Goal: Information Seeking & Learning: Learn about a topic

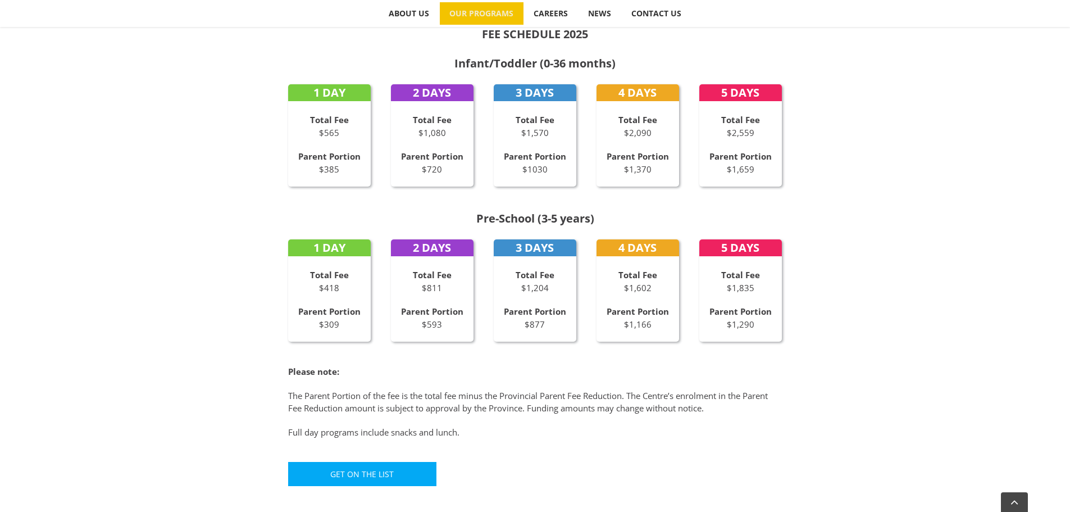
scroll to position [505, 0]
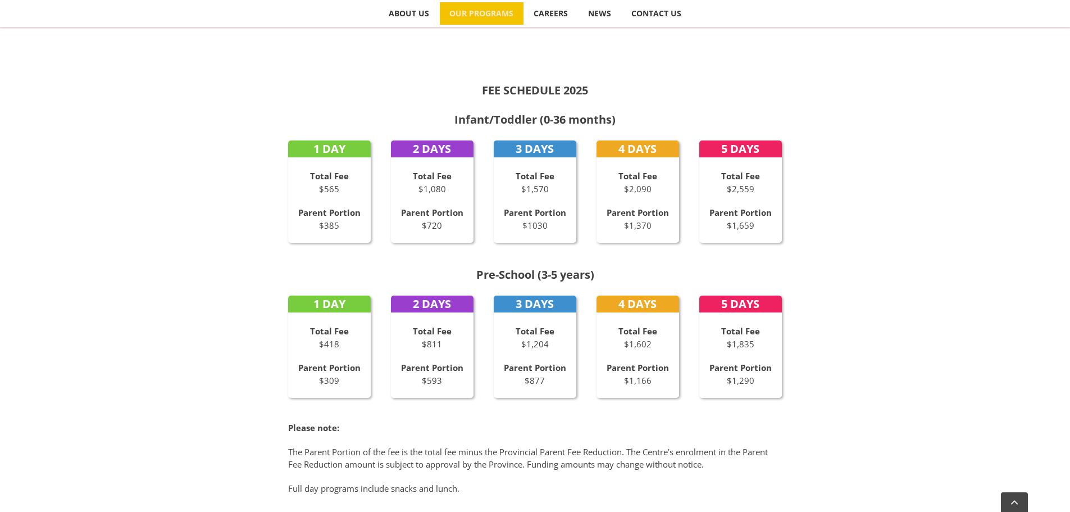
click at [419, 195] on div "Total Fee $1,080 Parent Portion $720" at bounding box center [432, 201] width 83 height 62
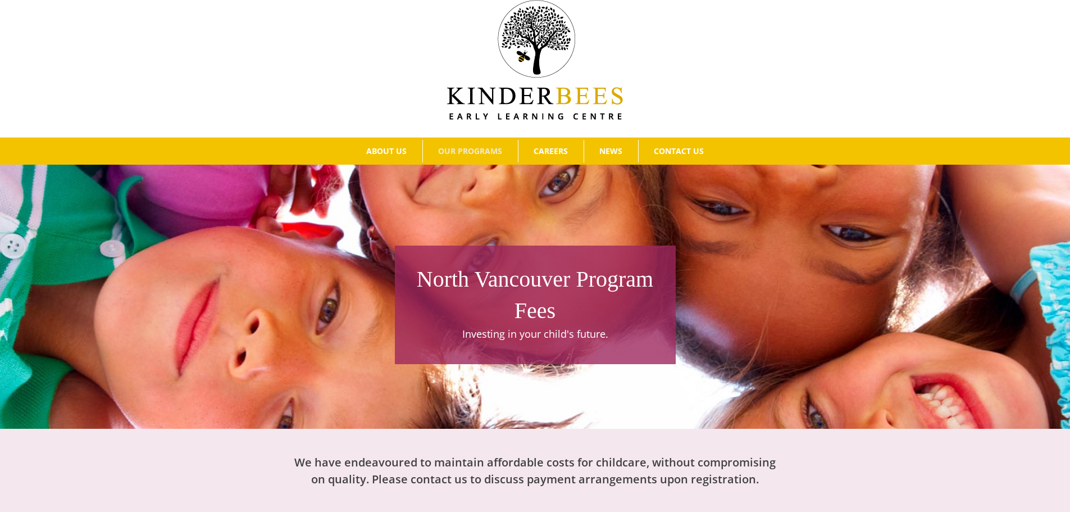
scroll to position [0, 0]
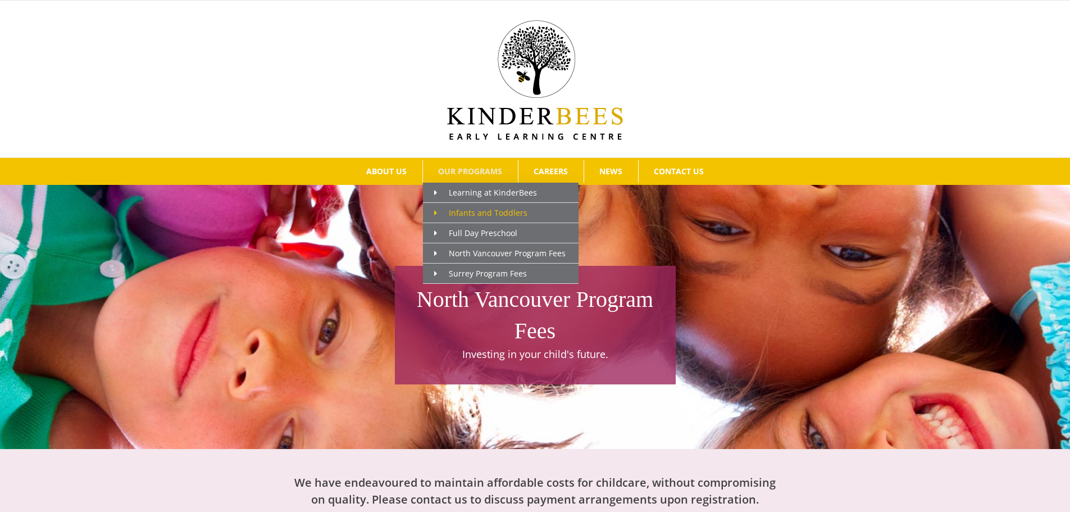
click at [464, 209] on span "Infants and Toddlers" at bounding box center [480, 212] width 93 height 11
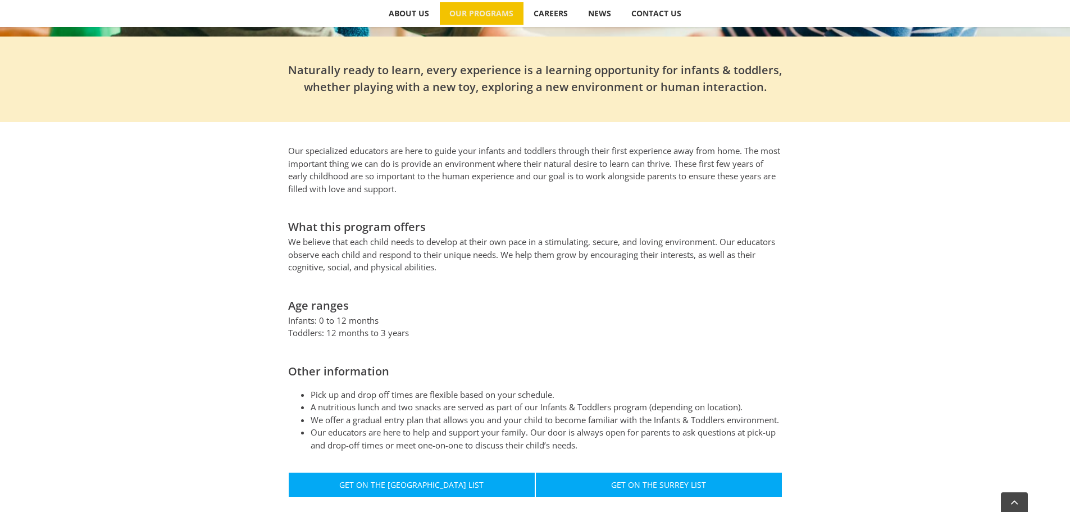
scroll to position [393, 0]
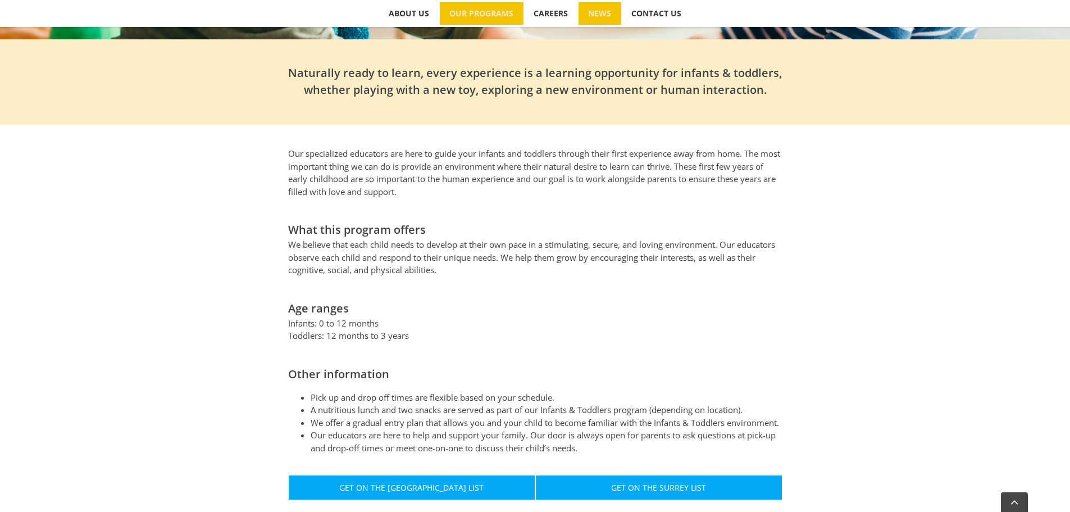
click at [596, 16] on span "NEWS" at bounding box center [599, 14] width 23 height 8
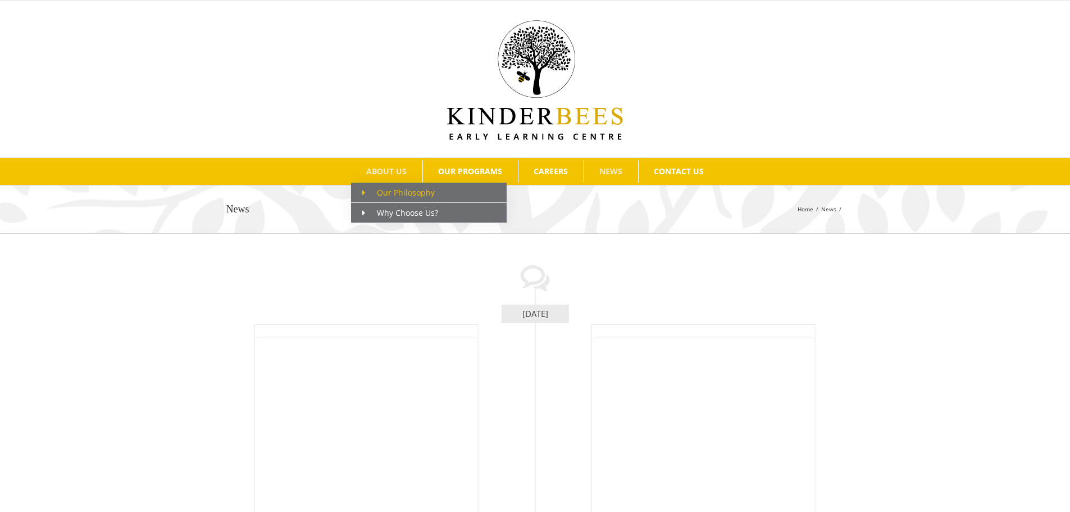
click at [390, 192] on span "Our Philosophy" at bounding box center [398, 192] width 72 height 11
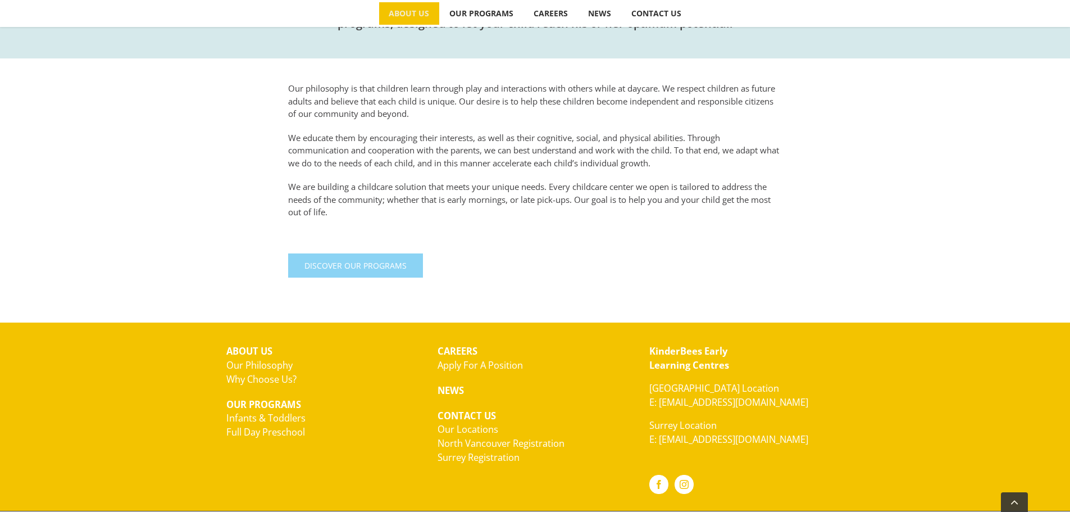
scroll to position [473, 0]
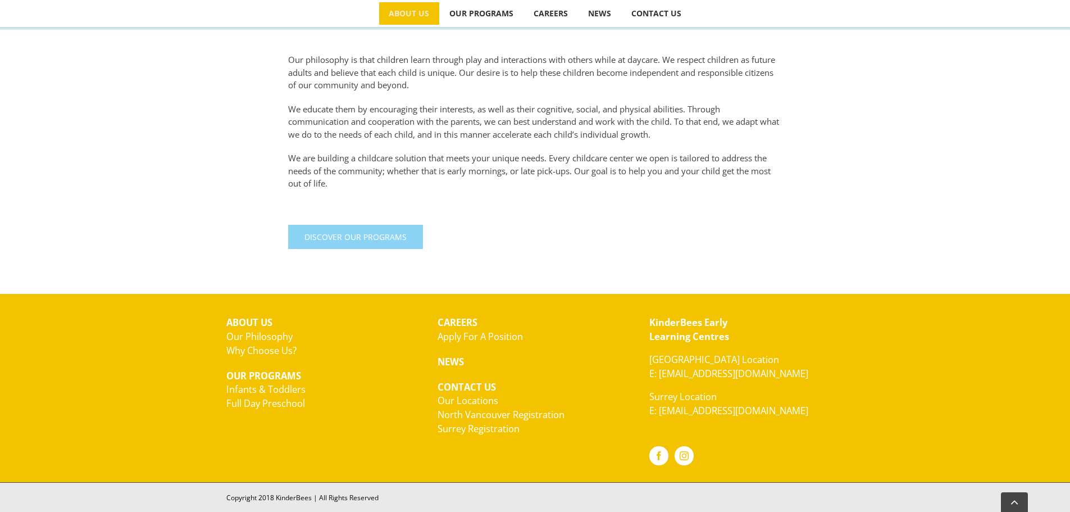
click at [382, 233] on span "Discover Our Programs" at bounding box center [355, 237] width 102 height 10
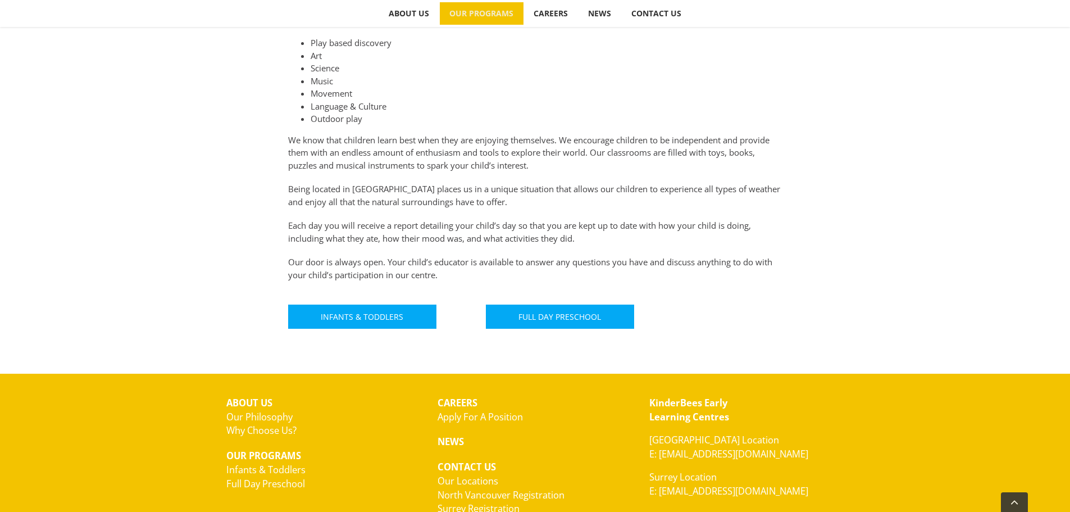
scroll to position [618, 0]
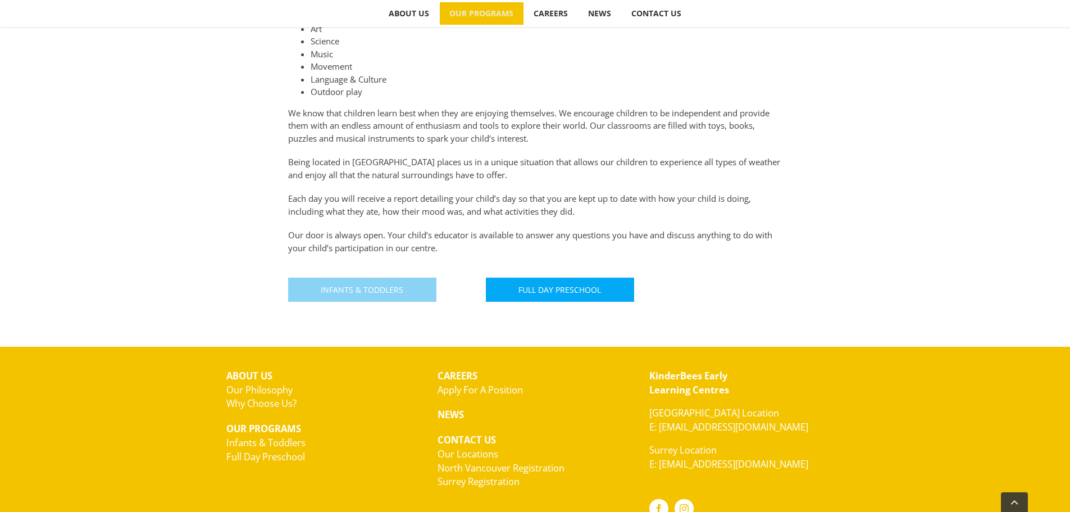
click at [331, 290] on span "Infants & Toddlers" at bounding box center [362, 290] width 83 height 10
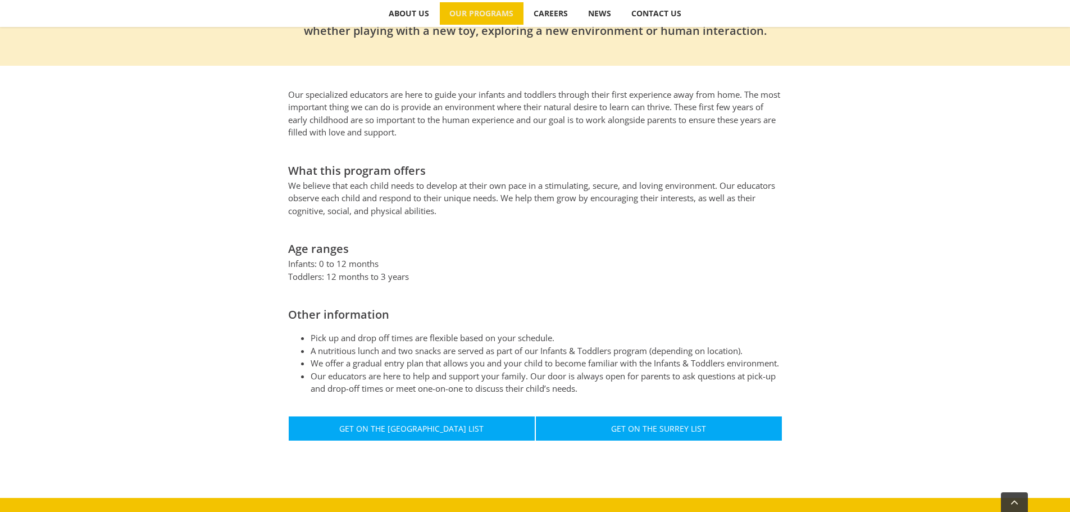
scroll to position [562, 0]
